Goal: Task Accomplishment & Management: Manage account settings

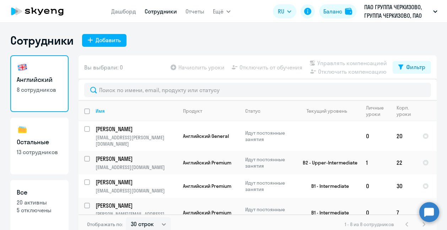
select select "30"
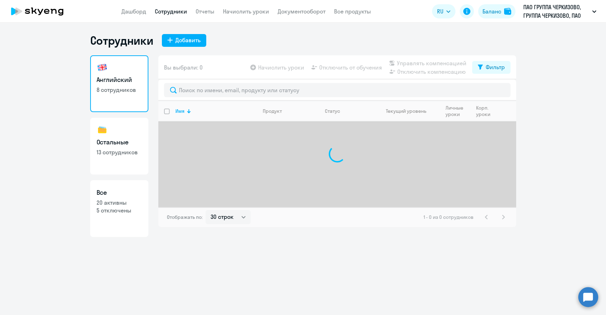
select select "30"
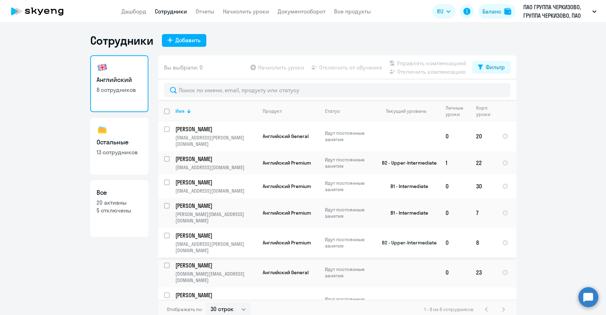
scroll to position [9, 0]
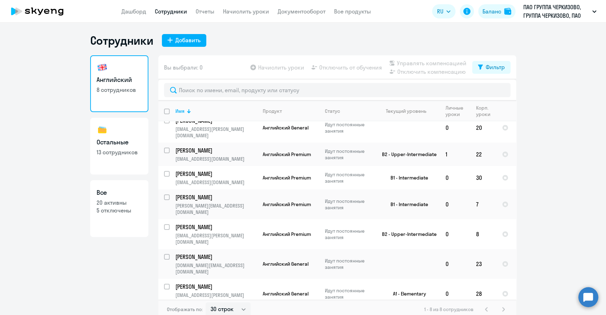
drag, startPoint x: 104, startPoint y: 261, endPoint x: 147, endPoint y: 258, distance: 42.7
click at [106, 261] on div "Английский 8 сотрудников Остальные 13 сотрудников Все 20 активны 5 отключены" at bounding box center [119, 185] width 58 height 260
click at [124, 273] on div "Английский 8 сотрудников Остальные 13 сотрудников Все 20 активны 5 отключены" at bounding box center [119, 185] width 58 height 260
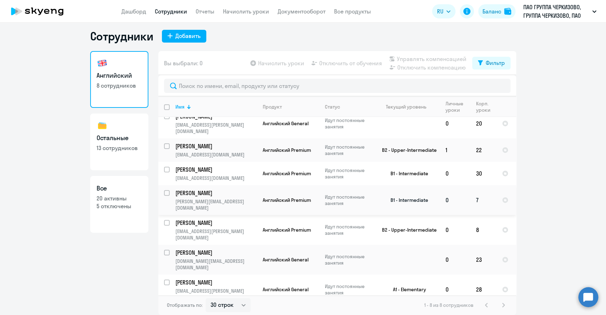
scroll to position [0, 0]
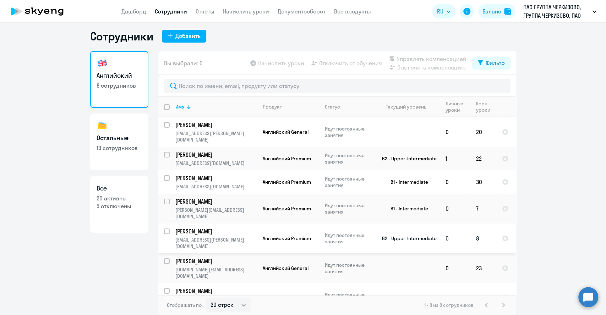
click at [354, 232] on p "Идут постоянные занятия" at bounding box center [349, 238] width 49 height 13
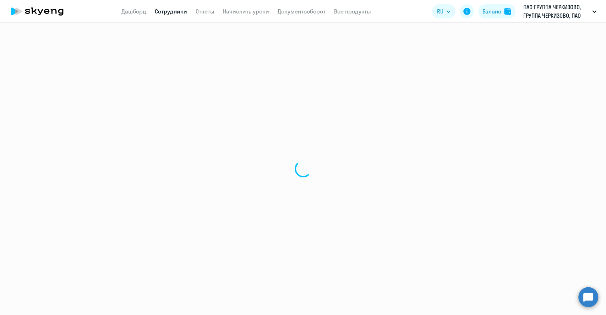
select select "english"
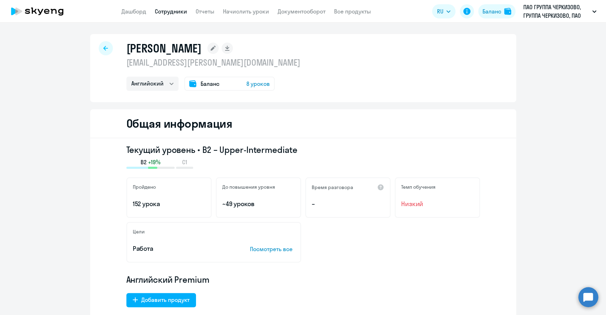
click at [104, 48] on icon at bounding box center [105, 48] width 5 height 5
select select "30"
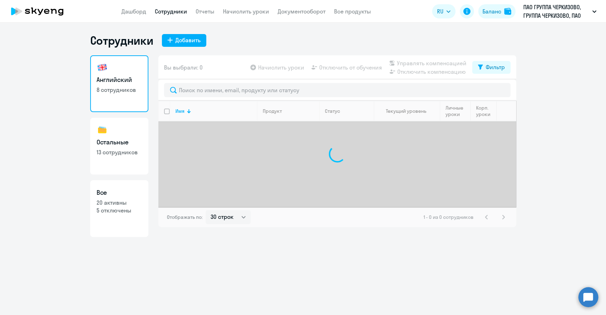
click at [139, 15] on app-menu-item-link "Дашборд" at bounding box center [133, 11] width 25 height 9
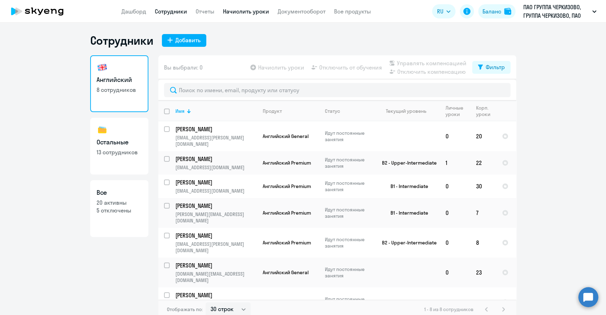
click at [261, 13] on link "Начислить уроки" at bounding box center [246, 11] width 46 height 7
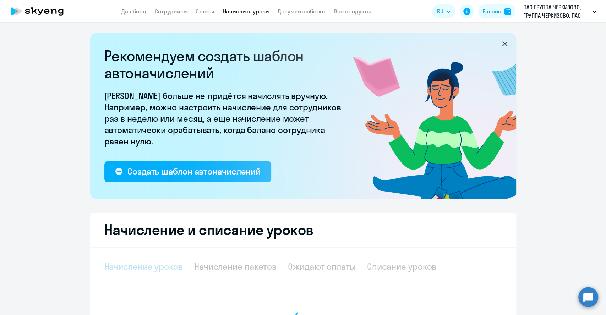
select select "10"
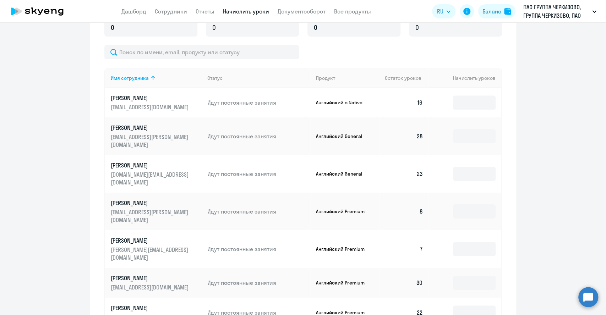
scroll to position [276, 0]
drag, startPoint x: 327, startPoint y: 195, endPoint x: 333, endPoint y: 195, distance: 6.0
click at [333, 195] on tr "Клепикова Наталья n.klepikova@cherkizovo.com Идут постоянные занятия Английский…" at bounding box center [303, 211] width 396 height 38
click at [332, 208] on p "Английский Premium" at bounding box center [342, 211] width 53 height 6
click at [328, 208] on p "Английский Premium" at bounding box center [342, 211] width 53 height 6
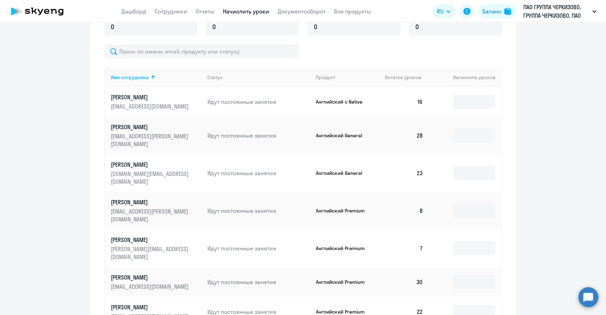
click at [336, 208] on p "Английский Premium" at bounding box center [342, 211] width 53 height 6
drag, startPoint x: 347, startPoint y: 195, endPoint x: 324, endPoint y: 195, distance: 23.4
click at [324, 195] on td "Английский Premium" at bounding box center [344, 211] width 69 height 38
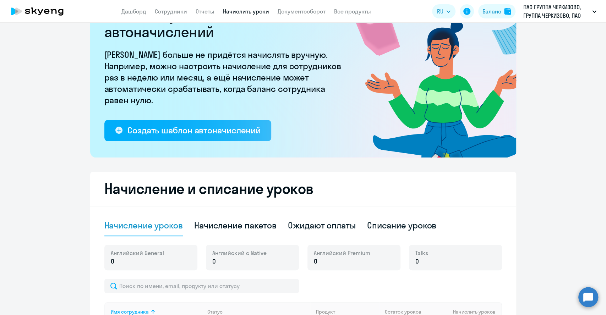
scroll to position [79, 0]
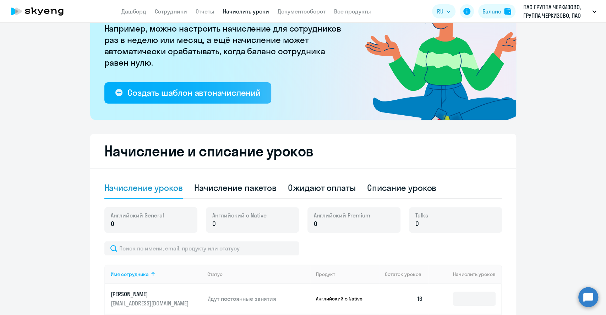
click at [142, 225] on p "0" at bounding box center [137, 223] width 53 height 9
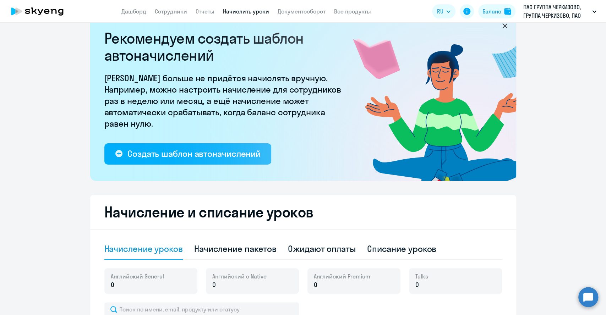
scroll to position [0, 0]
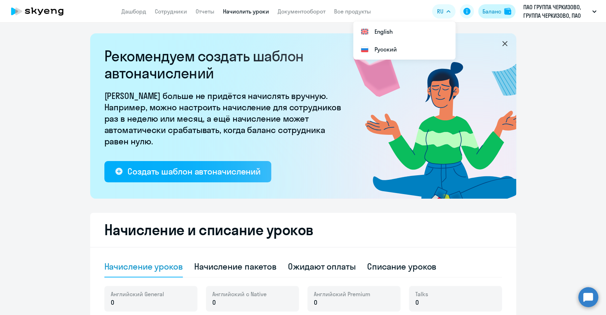
click at [491, 5] on button "Баланс" at bounding box center [496, 11] width 37 height 14
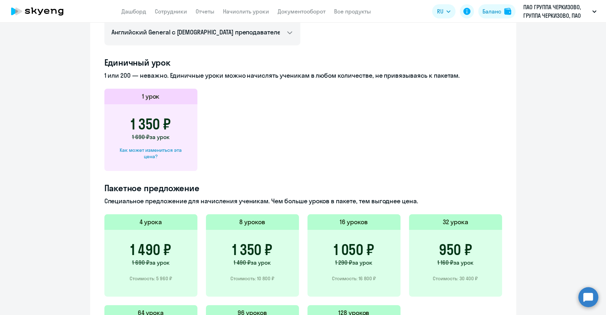
scroll to position [237, 0]
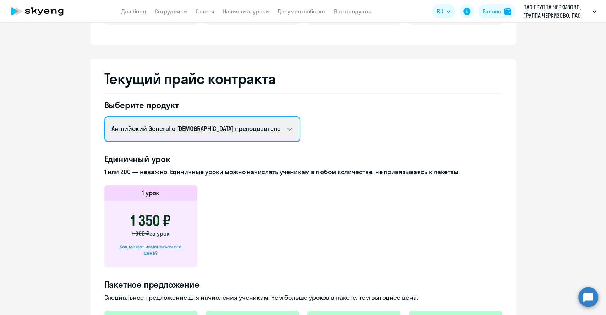
click at [160, 134] on select "Английский General с русскоговорящим преподавателем Английский General с англог…" at bounding box center [202, 129] width 196 height 26
select select "english_adult_not_native_speaker_premium"
click at [104, 116] on select "Английский General с русскоговорящим преподавателем Английский General с англог…" at bounding box center [202, 129] width 196 height 26
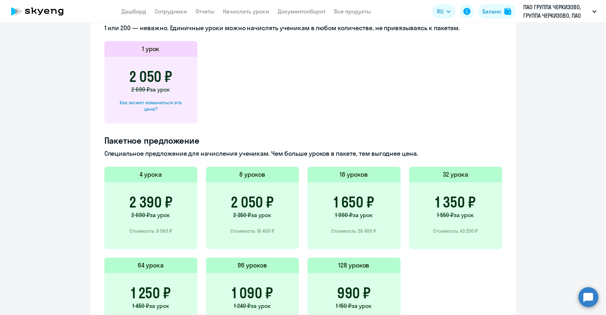
scroll to position [395, 0]
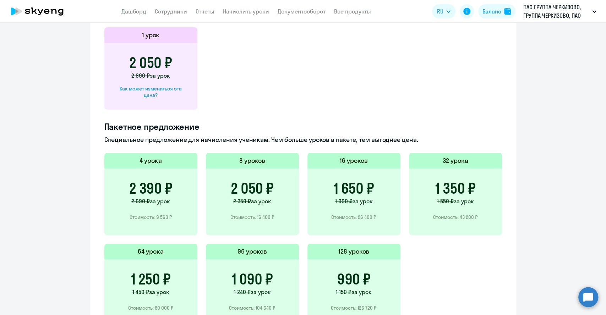
click at [148, 194] on h3 "2 390 ₽" at bounding box center [150, 188] width 43 height 17
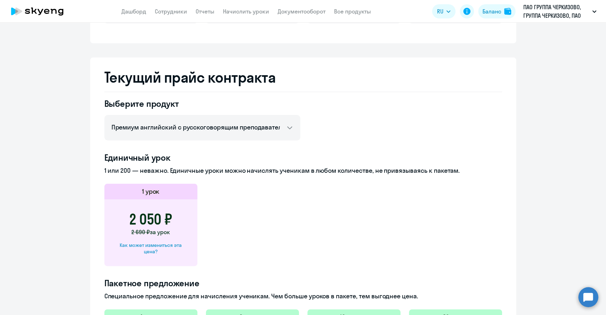
scroll to position [134, 0]
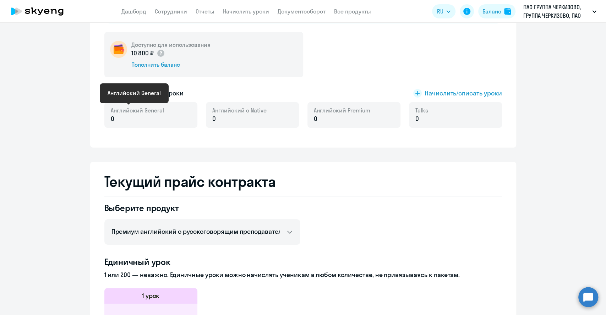
drag, startPoint x: 151, startPoint y: 113, endPoint x: 256, endPoint y: 92, distance: 107.9
click at [150, 113] on span "Английский General" at bounding box center [137, 111] width 53 height 8
click at [425, 91] on span "Начислить/списать уроки" at bounding box center [463, 93] width 77 height 9
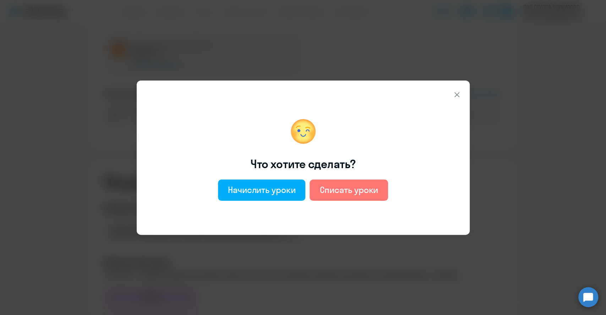
click at [458, 94] on icon at bounding box center [457, 95] width 9 height 9
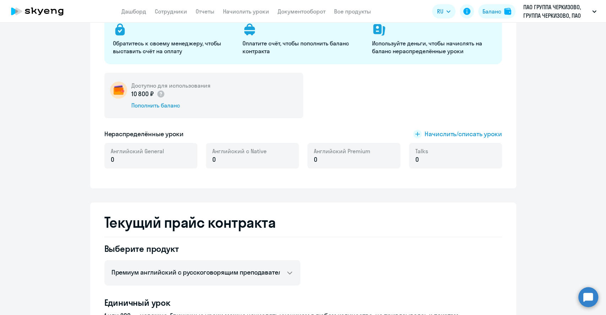
scroll to position [94, 0]
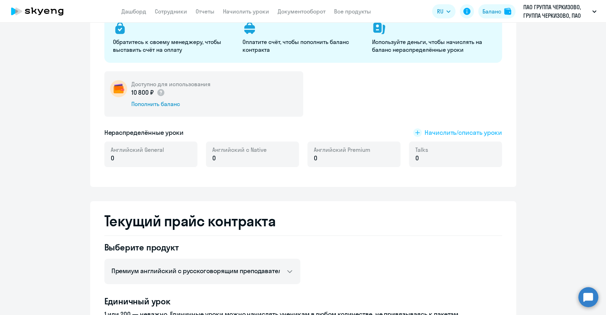
click at [434, 131] on span "Начислить/списать уроки" at bounding box center [463, 132] width 77 height 9
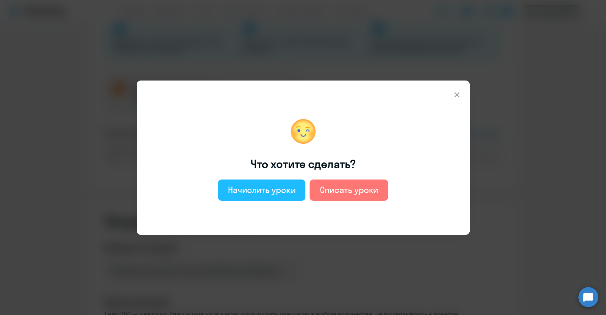
click at [271, 187] on div "Начислить уроки" at bounding box center [262, 189] width 68 height 11
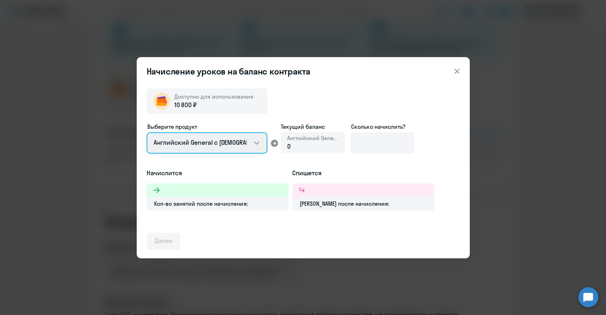
click at [252, 145] on select "Английский General с русскоговорящим преподавателем Английский General с англог…" at bounding box center [207, 142] width 121 height 21
select select "english_adult_not_native_speaker_premium"
click at [147, 132] on select "Английский General с русскоговорящим преподавателем Английский General с англог…" at bounding box center [207, 142] width 121 height 21
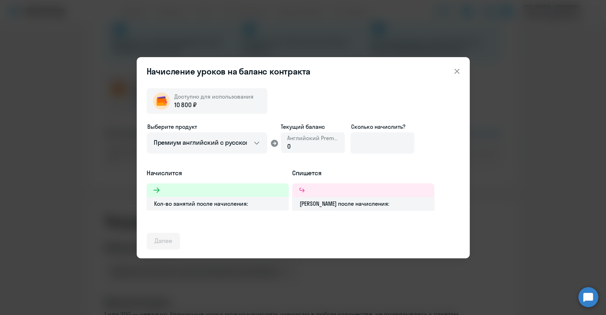
click at [315, 147] on div "0" at bounding box center [312, 146] width 51 height 9
click at [205, 100] on div "10 800 ₽" at bounding box center [213, 104] width 79 height 9
click at [304, 146] on div "0" at bounding box center [312, 146] width 51 height 9
click at [274, 142] on icon at bounding box center [274, 143] width 9 height 9
click at [160, 205] on div "Кол-во занятий после начисления:" at bounding box center [218, 203] width 142 height 13
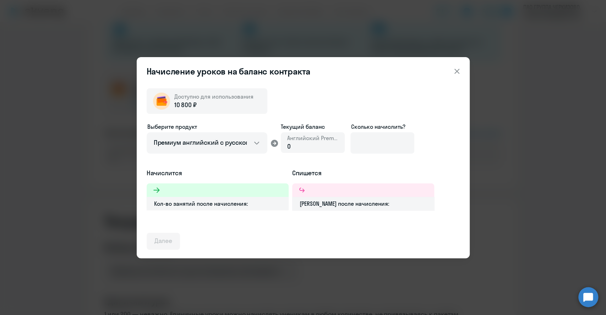
click at [397, 130] on div "Сколько начислить?" at bounding box center [382, 127] width 64 height 9
click at [366, 140] on input at bounding box center [382, 142] width 64 height 21
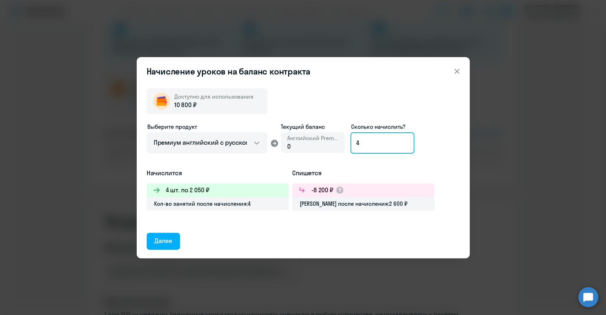
drag, startPoint x: 360, startPoint y: 142, endPoint x: 353, endPoint y: 140, distance: 7.0
click at [353, 140] on input "4" at bounding box center [382, 142] width 64 height 21
drag, startPoint x: 366, startPoint y: 142, endPoint x: 350, endPoint y: 141, distance: 15.6
click at [350, 141] on input "5" at bounding box center [382, 142] width 64 height 21
click at [361, 144] on input "5" at bounding box center [382, 142] width 64 height 21
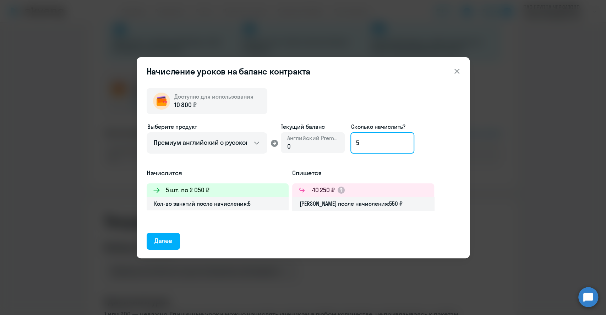
drag, startPoint x: 361, startPoint y: 143, endPoint x: 349, endPoint y: 141, distance: 12.2
click at [349, 141] on div "Выберите продукт Английский General с русскоговорящим преподавателем Английский…" at bounding box center [303, 146] width 313 height 46
type input "5"
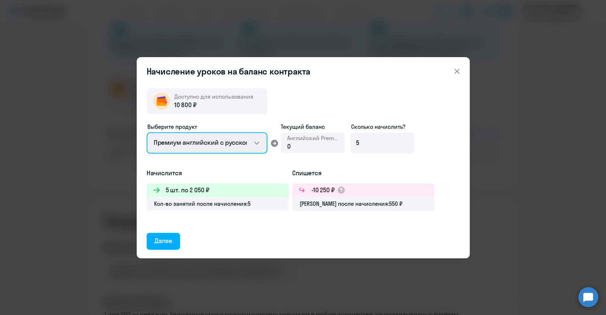
click at [248, 141] on select "Английский General с русскоговорящим преподавателем Английский General с англог…" at bounding box center [207, 142] width 121 height 21
select select "english_adult_not_native_speaker"
click at [147, 132] on select "Английский General с русскоговорящим преподавателем Английский General с англог…" at bounding box center [207, 142] width 121 height 21
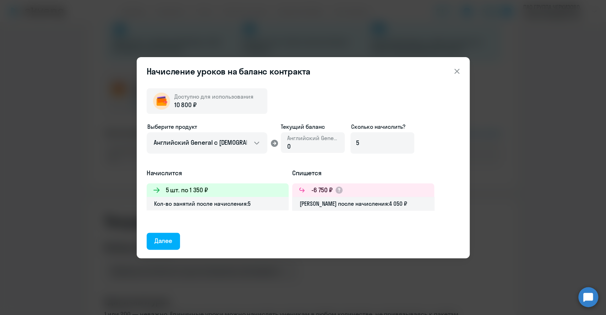
click at [288, 147] on span "0" at bounding box center [289, 146] width 4 height 8
drag, startPoint x: 355, startPoint y: 146, endPoint x: 363, endPoint y: 146, distance: 7.8
click at [363, 146] on input "5" at bounding box center [382, 142] width 64 height 21
click at [373, 144] on input "1" at bounding box center [382, 142] width 64 height 21
type input "1"
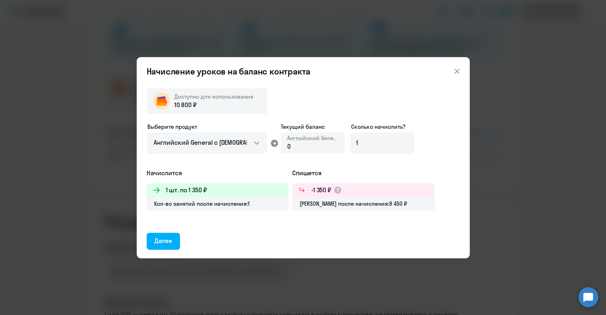
click at [354, 161] on div "Выберите продукт Английский General с русскоговорящим преподавателем Английский…" at bounding box center [303, 146] width 313 height 46
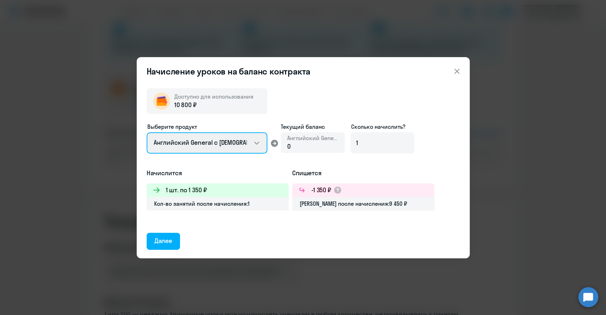
click at [256, 145] on select "Английский General с русскоговорящим преподавателем Английский General с англог…" at bounding box center [207, 142] width 121 height 21
select select "english_adult_not_native_speaker_premium"
click at [147, 132] on select "Английский General с русскоговорящим преподавателем Английский General с англог…" at bounding box center [207, 142] width 121 height 21
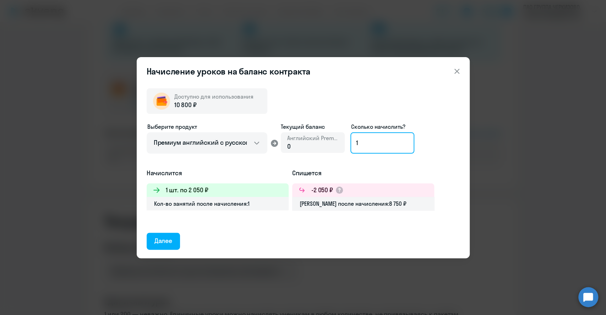
drag, startPoint x: 370, startPoint y: 146, endPoint x: 334, endPoint y: 146, distance: 36.2
click at [334, 146] on div "Выберите продукт Английский General с русскоговорящим преподавателем Английский…" at bounding box center [303, 146] width 313 height 46
click at [386, 162] on div "Выберите продукт Английский General с русскоговорящим преподавателем Английский…" at bounding box center [303, 146] width 313 height 46
drag, startPoint x: 370, startPoint y: 140, endPoint x: 350, endPoint y: 139, distance: 19.9
click at [350, 139] on input "4" at bounding box center [382, 142] width 64 height 21
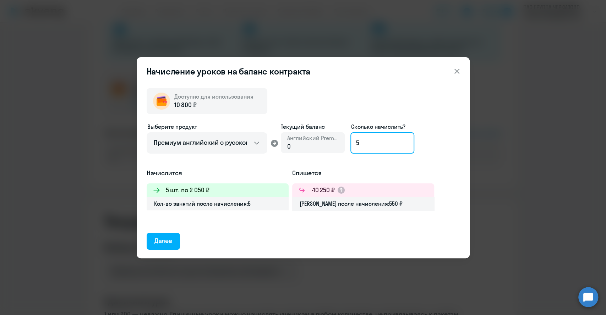
drag, startPoint x: 361, startPoint y: 144, endPoint x: 355, endPoint y: 143, distance: 5.8
click at [355, 143] on input "5" at bounding box center [382, 142] width 64 height 21
type input "4"
click at [170, 244] on div "Далее" at bounding box center [163, 241] width 18 height 9
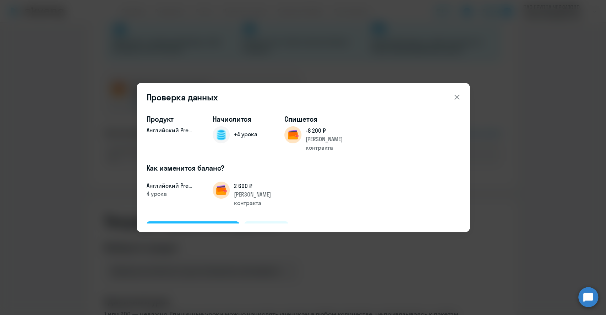
click at [186, 225] on div "Подтвердить и начислить" at bounding box center [192, 229] width 77 height 9
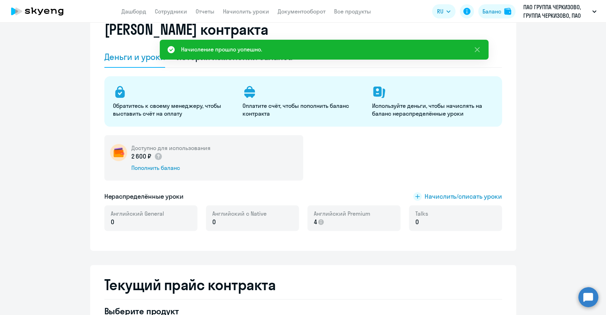
scroll to position [0, 0]
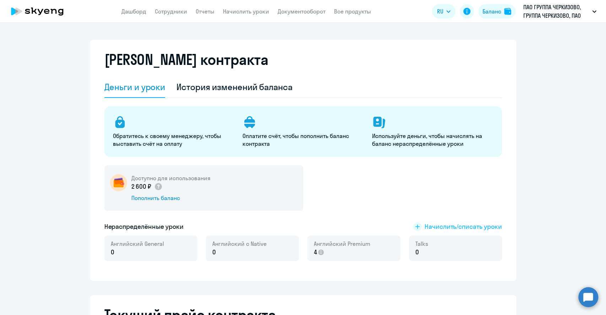
click at [441, 224] on span "Начислить/списать уроки" at bounding box center [463, 226] width 77 height 9
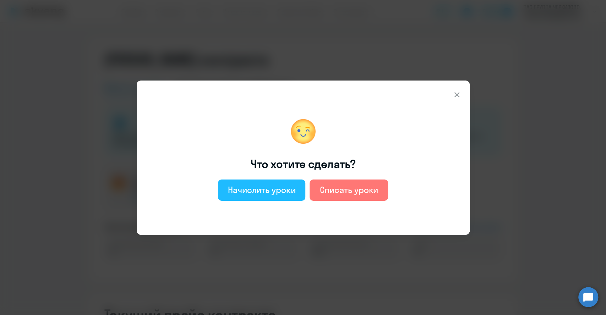
click at [238, 191] on div "Начислить уроки" at bounding box center [262, 189] width 68 height 11
select select "english_adult_not_native_speaker"
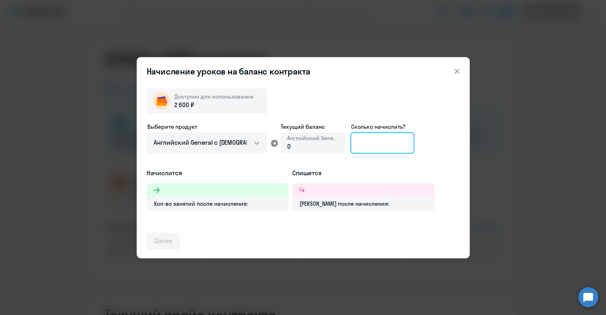
click at [368, 141] on input at bounding box center [382, 142] width 64 height 21
drag, startPoint x: 367, startPoint y: 144, endPoint x: 331, endPoint y: 142, distance: 36.3
click at [331, 142] on div "Выберите продукт Английский General с русскоговорящим преподавателем Английский…" at bounding box center [303, 146] width 313 height 46
drag, startPoint x: 360, startPoint y: 144, endPoint x: 349, endPoint y: 144, distance: 11.0
click at [349, 144] on div "Выберите продукт Английский General с русскоговорящим преподавателем Английский…" at bounding box center [303, 146] width 313 height 46
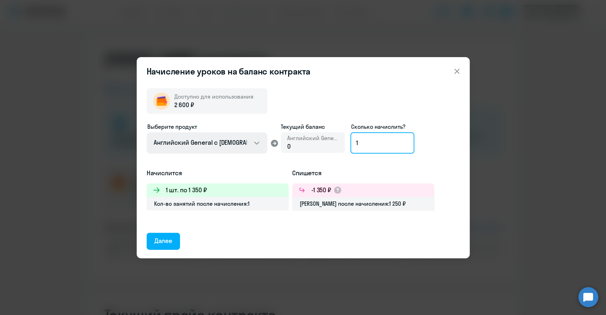
type input "1"
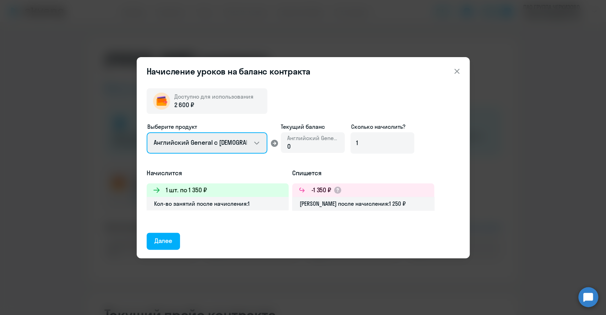
click at [224, 143] on select "Английский General с русскоговорящим преподавателем Английский General с англог…" at bounding box center [207, 142] width 121 height 21
click at [224, 142] on select "Английский General с русскоговорящим преподавателем Английский General с англог…" at bounding box center [207, 142] width 121 height 21
click at [261, 144] on select "Английский General с русскоговорящим преподавателем Английский General с англог…" at bounding box center [207, 142] width 121 height 21
click at [147, 132] on select "Английский General с русскоговорящим преподавателем Английский General с англог…" at bounding box center [207, 142] width 121 height 21
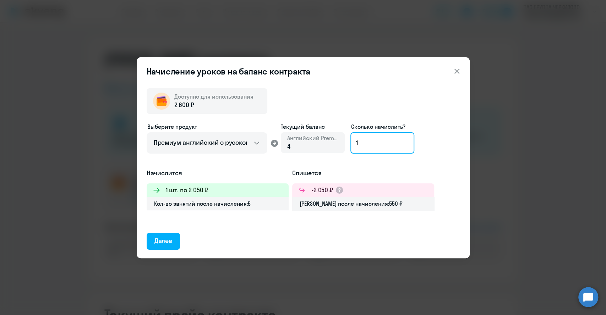
drag, startPoint x: 354, startPoint y: 143, endPoint x: 344, endPoint y: 143, distance: 9.9
click at [344, 143] on div "Выберите продукт Английский General с русскоговорящим преподавателем Английский…" at bounding box center [303, 146] width 313 height 46
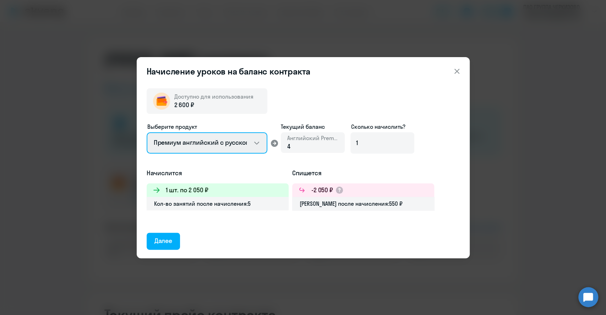
click at [240, 147] on select "Английский General с русскоговорящим преподавателем Английский General с англог…" at bounding box center [207, 142] width 121 height 21
click at [147, 132] on select "Английский General с русскоговорящим преподавателем Английский General с англог…" at bounding box center [207, 142] width 121 height 21
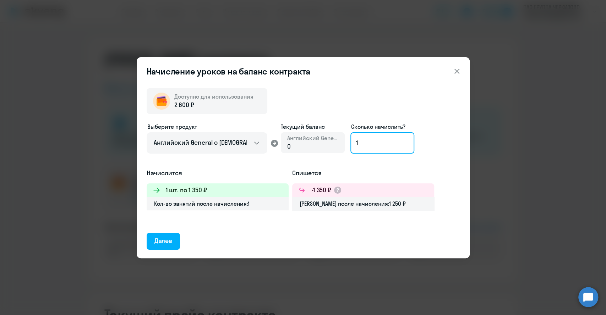
click at [383, 142] on input "1" at bounding box center [382, 142] width 64 height 21
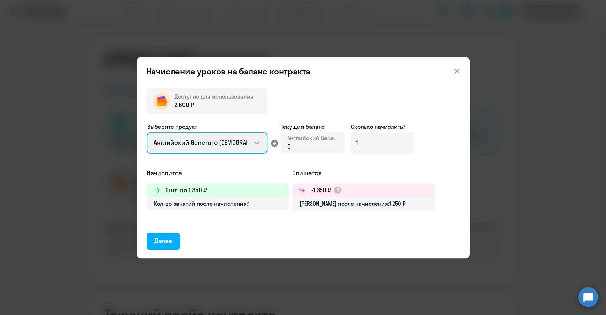
click at [200, 139] on select "Английский General с русскоговорящим преподавателем Английский General с англог…" at bounding box center [207, 142] width 121 height 21
select select "english_adult_not_native_speaker_talks_15min"
click at [147, 132] on select "Английский General с русскоговорящим преподавателем Английский General с англог…" at bounding box center [207, 142] width 121 height 21
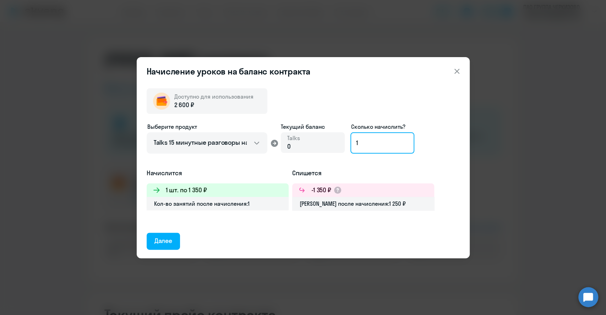
click at [371, 151] on input "1" at bounding box center [382, 142] width 64 height 21
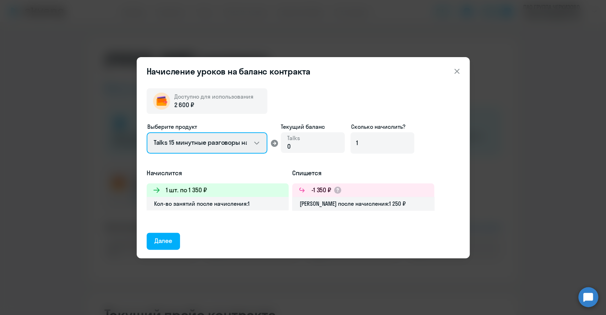
click at [244, 147] on select "Английский General с русскоговорящим преподавателем Английский General с англог…" at bounding box center [207, 142] width 121 height 21
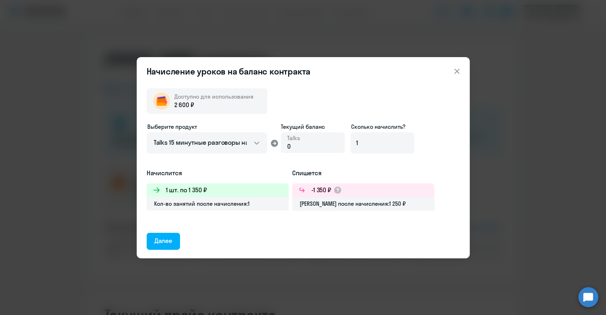
click at [457, 74] on icon at bounding box center [457, 71] width 9 height 9
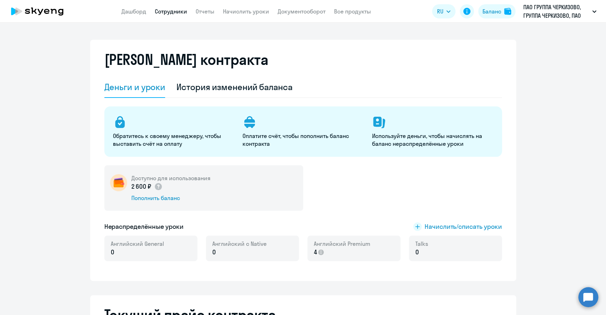
click at [173, 11] on link "Сотрудники" at bounding box center [171, 11] width 32 height 7
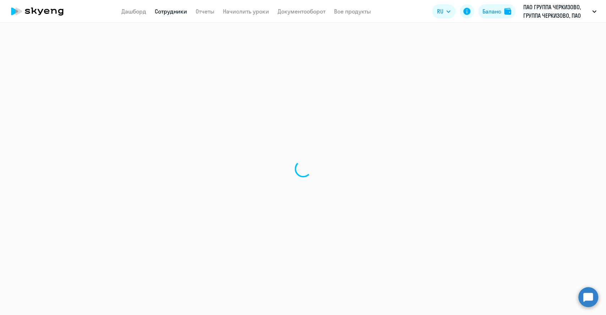
select select "30"
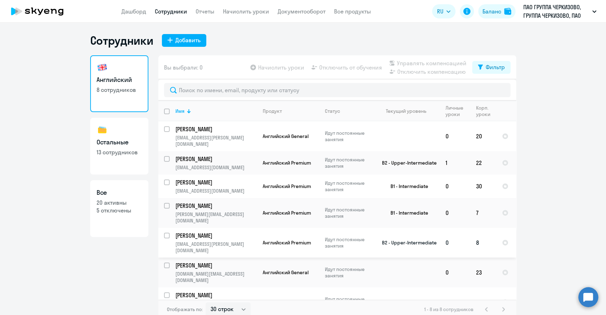
scroll to position [9, 0]
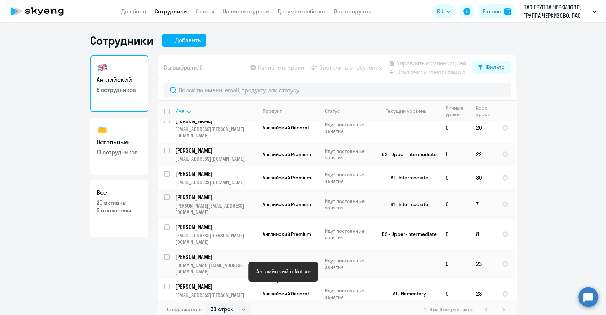
click at [288, 315] on span "Английский с Native" at bounding box center [286, 320] width 46 height 6
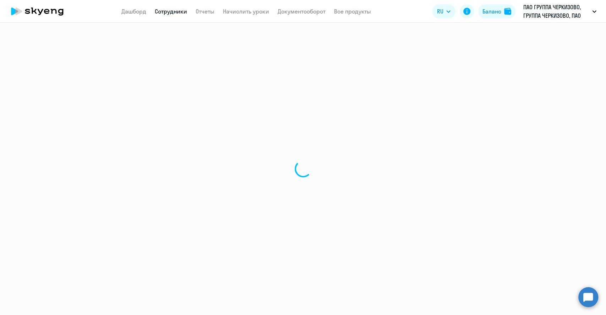
select select "english"
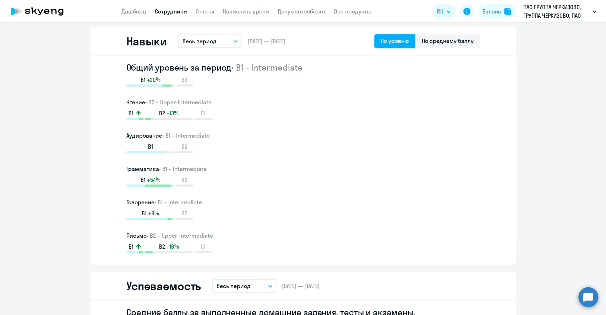
scroll to position [355, 0]
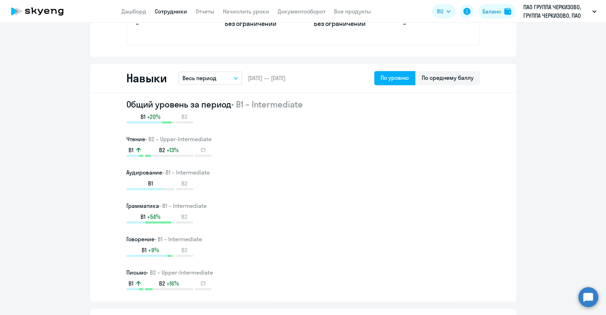
select select "30"
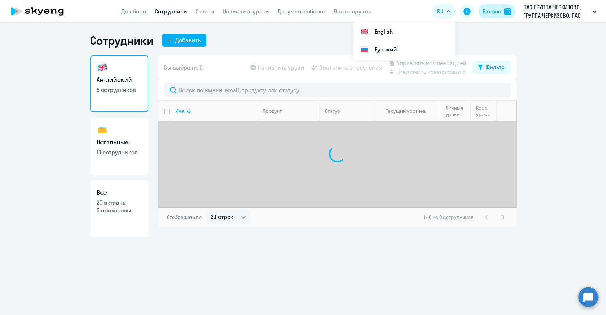
click at [495, 13] on div "Баланс" at bounding box center [492, 11] width 19 height 9
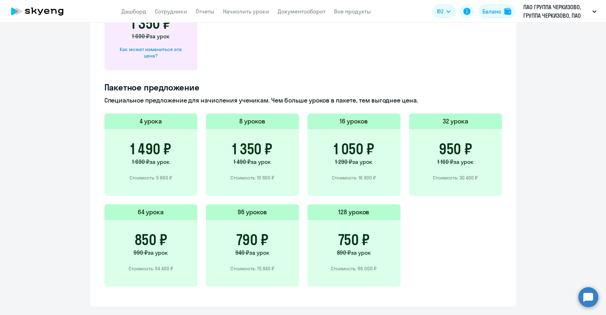
scroll to position [158, 0]
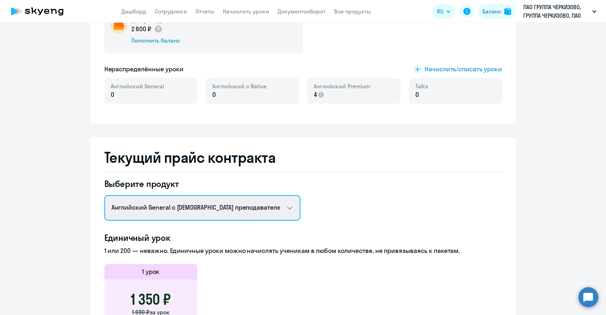
click at [204, 205] on select "Английский General с русскоговорящим преподавателем Английский General с англог…" at bounding box center [202, 208] width 196 height 26
click at [104, 195] on select "Английский General с русскоговорящим преподавателем Английский General с англог…" at bounding box center [202, 208] width 196 height 26
click at [194, 210] on select "Английский General с русскоговорящим преподавателем Английский General с англог…" at bounding box center [202, 208] width 196 height 26
click at [104, 195] on select "Английский General с русскоговорящим преподавателем Английский General с англог…" at bounding box center [202, 208] width 196 height 26
click at [181, 206] on select "Английский General с русскоговорящим преподавателем Английский General с англог…" at bounding box center [202, 208] width 196 height 26
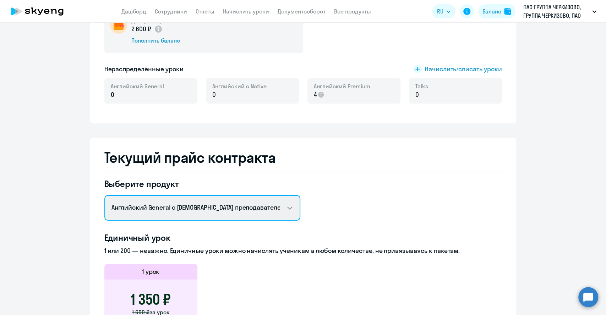
select select "english_adult_not_native_speaker_premium"
click at [104, 195] on select "Английский General с русскоговорящим преподавателем Английский General с англог…" at bounding box center [202, 208] width 196 height 26
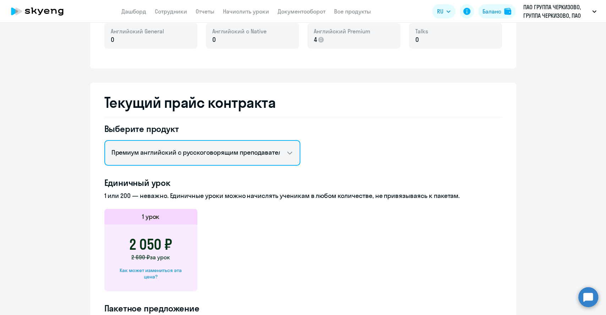
scroll to position [0, 0]
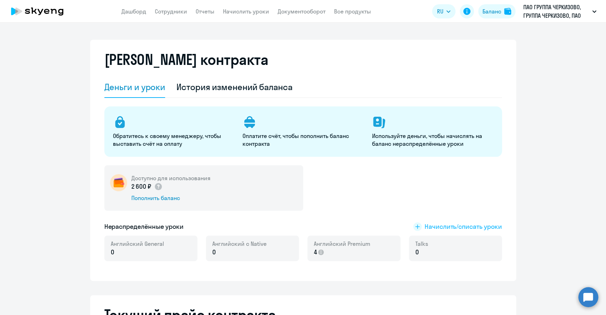
click at [425, 227] on span "Начислить/списать уроки" at bounding box center [463, 226] width 77 height 9
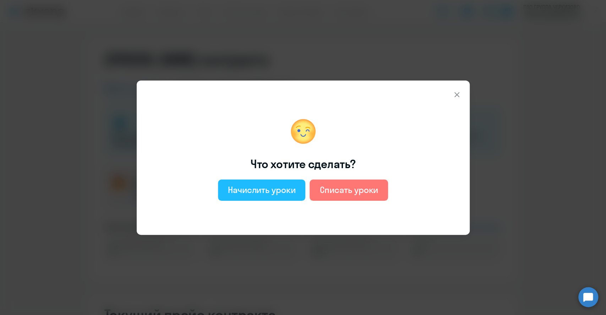
click at [284, 195] on div "Начислить уроки" at bounding box center [262, 189] width 68 height 11
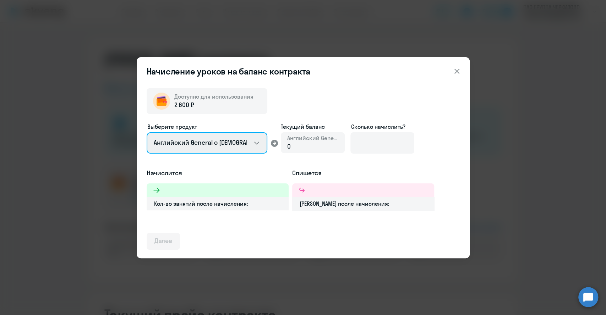
click at [250, 148] on select "Английский General с русскоговорящим преподавателем Английский General с англог…" at bounding box center [207, 142] width 121 height 21
select select "english_adult_not_native_speaker_premium"
click at [147, 132] on select "Английский General с русскоговорящим преподавателем Английский General с англог…" at bounding box center [207, 142] width 121 height 21
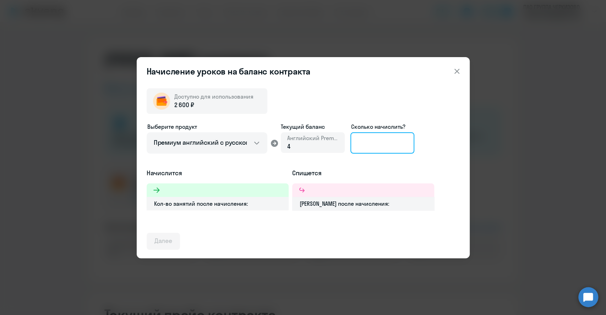
click at [381, 143] on input at bounding box center [382, 142] width 64 height 21
type input "1"
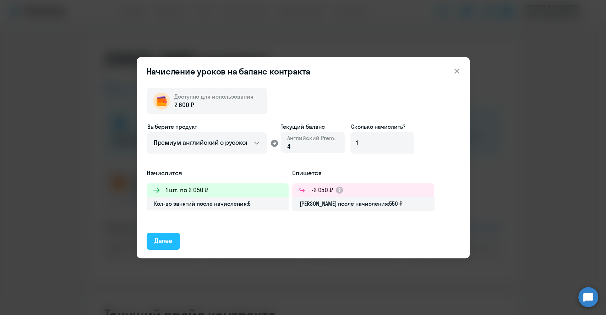
click at [158, 243] on div "Далее" at bounding box center [163, 241] width 18 height 9
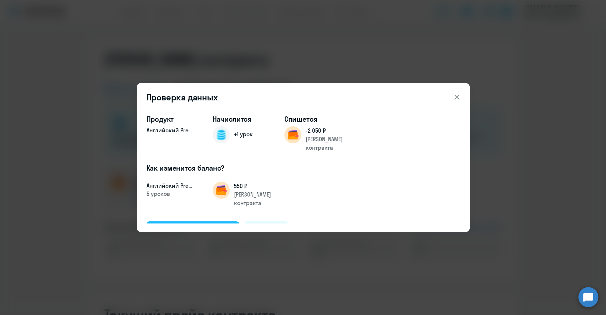
click at [193, 225] on div "Подтвердить и начислить" at bounding box center [192, 229] width 77 height 9
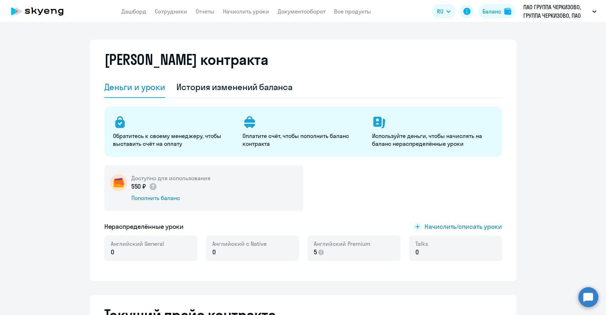
drag, startPoint x: 160, startPoint y: 144, endPoint x: 157, endPoint y: 141, distance: 4.3
click at [157, 141] on p "Обратитесь к своему менеджеру, чтобы выставить счёт на оплату" at bounding box center [173, 140] width 121 height 16
drag, startPoint x: 157, startPoint y: 138, endPoint x: 161, endPoint y: 150, distance: 12.1
click at [161, 150] on div "Обратитесь к своему менеджеру, чтобы выставить счёт на оплату Оплатите счёт, чт…" at bounding box center [303, 132] width 398 height 50
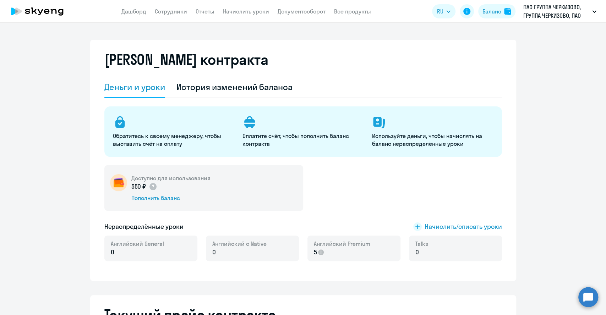
click at [161, 150] on div "Обратитесь к своему менеджеру, чтобы выставить счёт на оплату Оплатите счёт, чт…" at bounding box center [303, 132] width 398 height 50
click at [165, 14] on link "Сотрудники" at bounding box center [171, 11] width 32 height 7
select select "30"
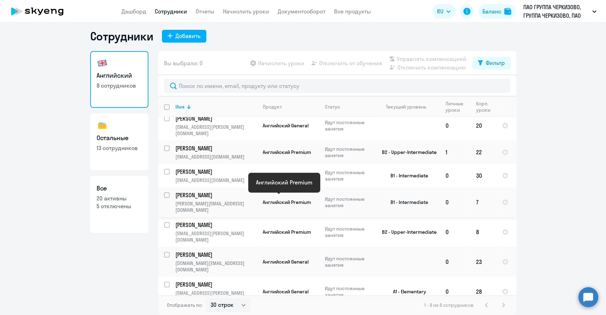
scroll to position [9, 0]
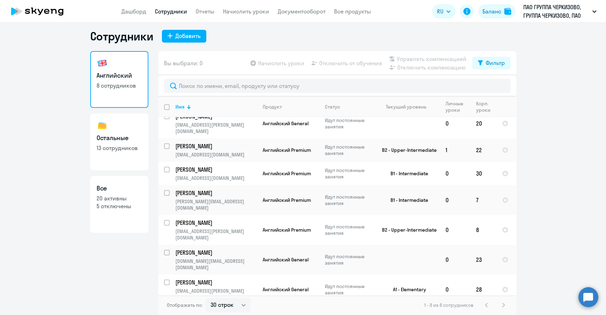
click at [94, 282] on div "Английский 8 сотрудников Остальные 13 сотрудников Все 20 активны 5 отключены" at bounding box center [119, 181] width 58 height 260
